Goal: Transaction & Acquisition: Subscribe to service/newsletter

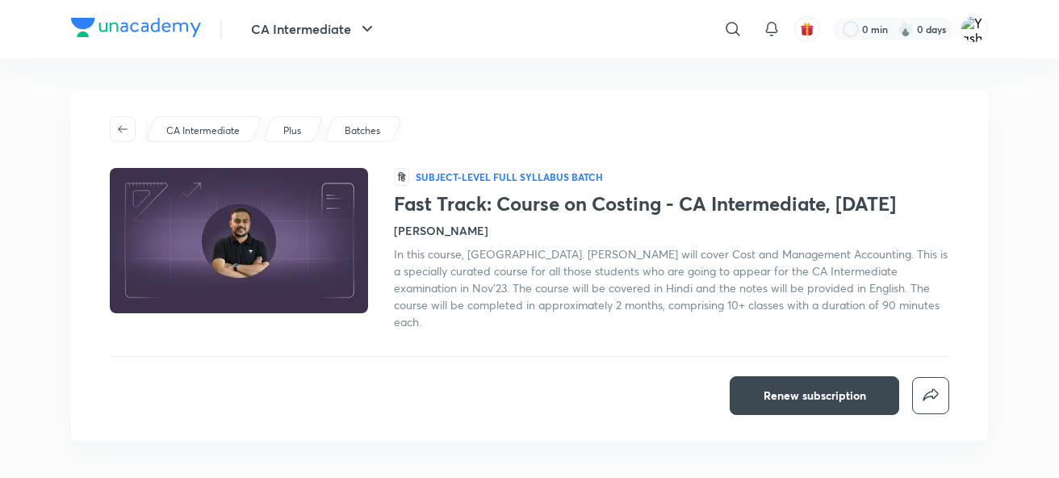
scroll to position [0, 13]
click at [483, 205] on div "Fast Track: Course on Costing - CA Intermediate, [DATE] [PERSON_NAME] In this c…" at bounding box center [672, 261] width 556 height 138
drag, startPoint x: 210, startPoint y: 182, endPoint x: 361, endPoint y: 180, distance: 151.0
click at [361, 180] on div "हि Subject-level full syllabus Batch Fast Track: Course on Costing - CA Interme…" at bounding box center [530, 249] width 840 height 162
click at [861, 388] on span "Renew subscription" at bounding box center [815, 396] width 103 height 16
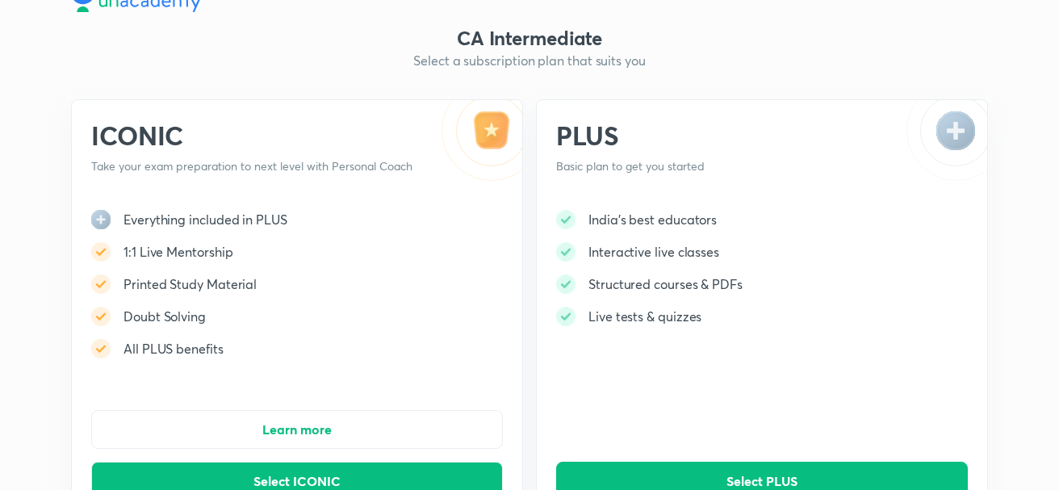
scroll to position [77, 0]
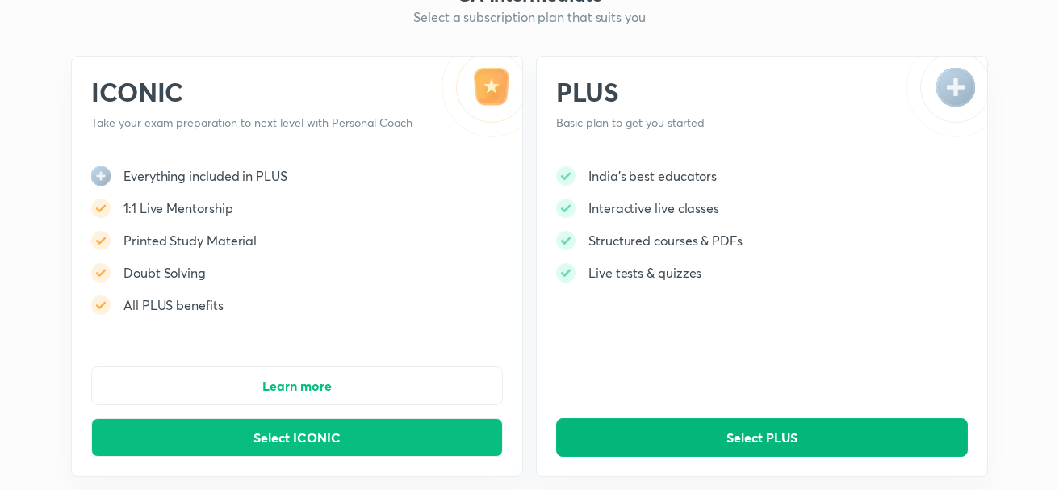
click at [727, 441] on span "Select PLUS" at bounding box center [762, 438] width 71 height 16
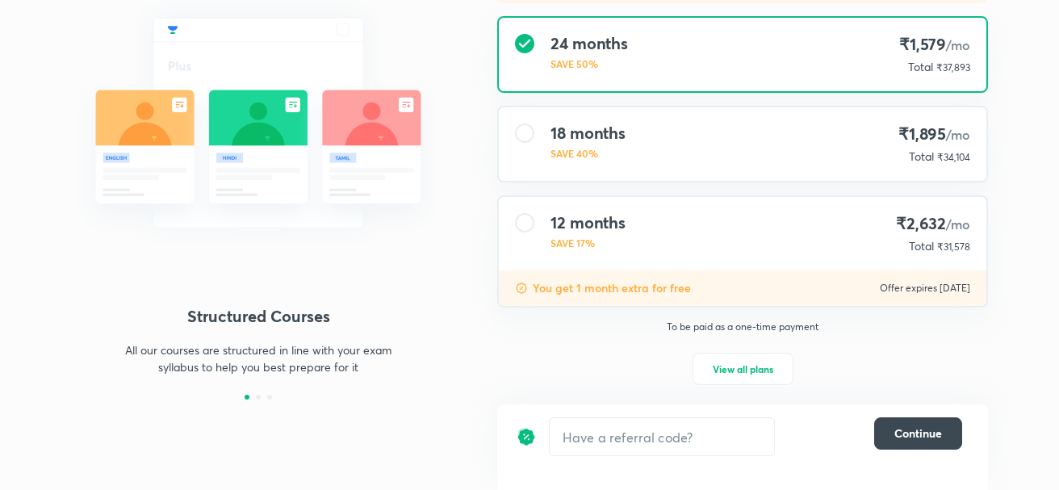
scroll to position [185, 0]
